Goal: Communication & Community: Answer question/provide support

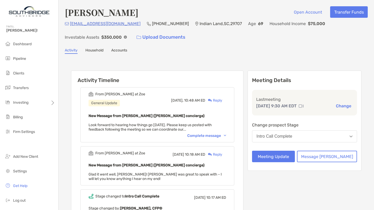
click at [222, 99] on div "Reply" at bounding box center [213, 100] width 17 height 5
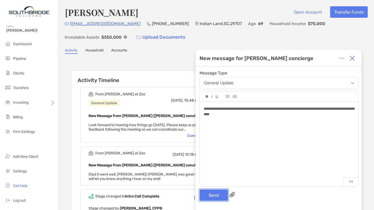
click at [214, 194] on button "Send" at bounding box center [214, 194] width 28 height 11
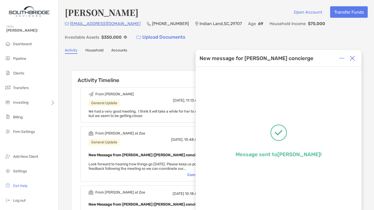
click at [354, 58] on img at bounding box center [352, 58] width 5 height 5
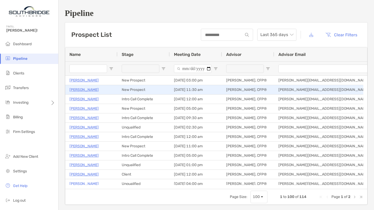
click at [86, 89] on p "[PERSON_NAME]" at bounding box center [83, 89] width 29 height 7
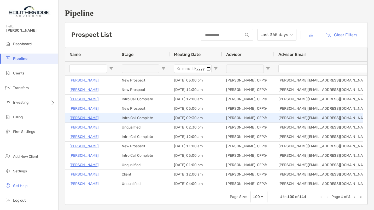
click at [85, 116] on p "Michelle Houston" at bounding box center [83, 118] width 29 height 7
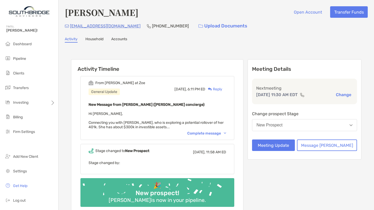
click at [203, 132] on div "Complete message" at bounding box center [206, 133] width 39 height 4
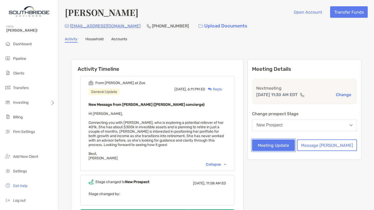
click at [287, 143] on button "Meeting Update" at bounding box center [273, 144] width 43 height 11
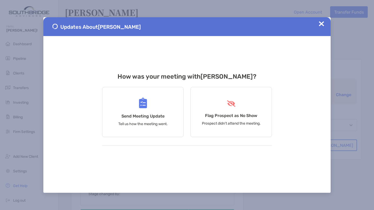
click at [237, 111] on div "Flag Prospect as No Show Prospect didn’t attend the meeting." at bounding box center [231, 112] width 82 height 50
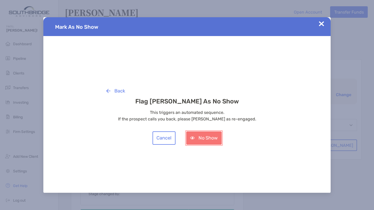
click at [201, 136] on button "No Show" at bounding box center [204, 137] width 36 height 13
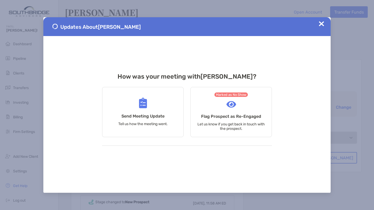
click at [323, 24] on img at bounding box center [321, 23] width 5 height 5
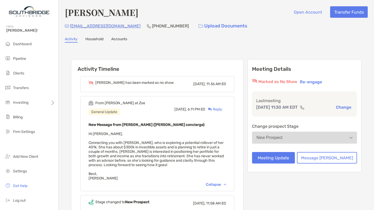
click at [221, 108] on div "Reply" at bounding box center [213, 109] width 17 height 5
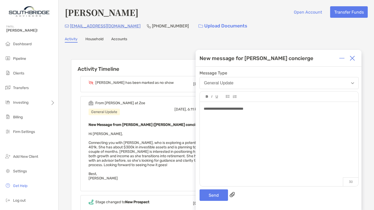
click at [254, 108] on div "**********" at bounding box center [279, 108] width 150 height 5
click at [252, 112] on div "**********" at bounding box center [279, 108] width 150 height 5
click at [297, 114] on div "**********" at bounding box center [279, 111] width 150 height 11
click at [267, 138] on div "**********" at bounding box center [279, 141] width 159 height 79
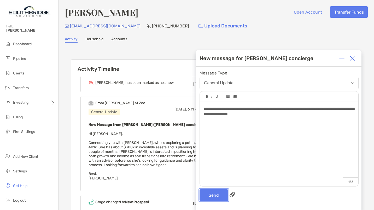
click at [213, 197] on button "Send" at bounding box center [214, 194] width 28 height 11
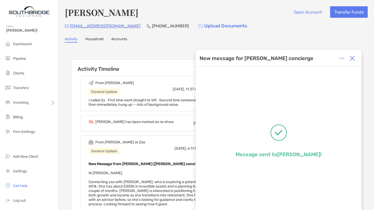
click at [352, 57] on img at bounding box center [352, 58] width 5 height 5
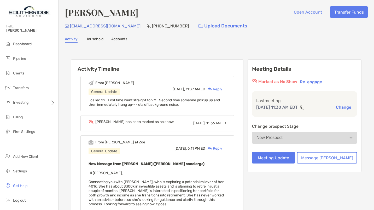
click at [222, 89] on div "Reply" at bounding box center [213, 88] width 17 height 5
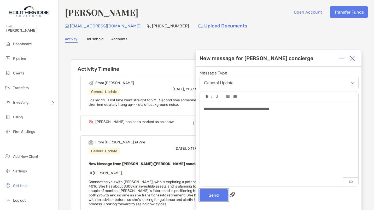
click at [211, 196] on button "Send" at bounding box center [214, 194] width 28 height 11
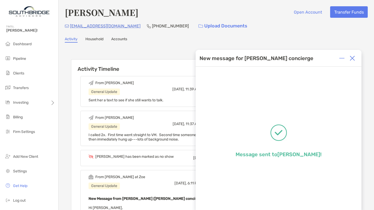
click at [352, 58] on img at bounding box center [352, 58] width 5 height 5
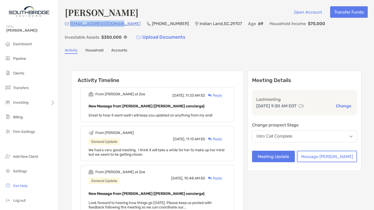
drag, startPoint x: 123, startPoint y: 26, endPoint x: 71, endPoint y: 26, distance: 51.7
click at [71, 26] on div "[EMAIL_ADDRESS][DOMAIN_NAME] [PHONE_NUMBER] [GEOGRAPHIC_DATA] Age [DEMOGRAPHIC_…" at bounding box center [216, 31] width 303 height 22
copy p "[EMAIL_ADDRESS][DOMAIN_NAME]"
